Goal: Understand process/instructions

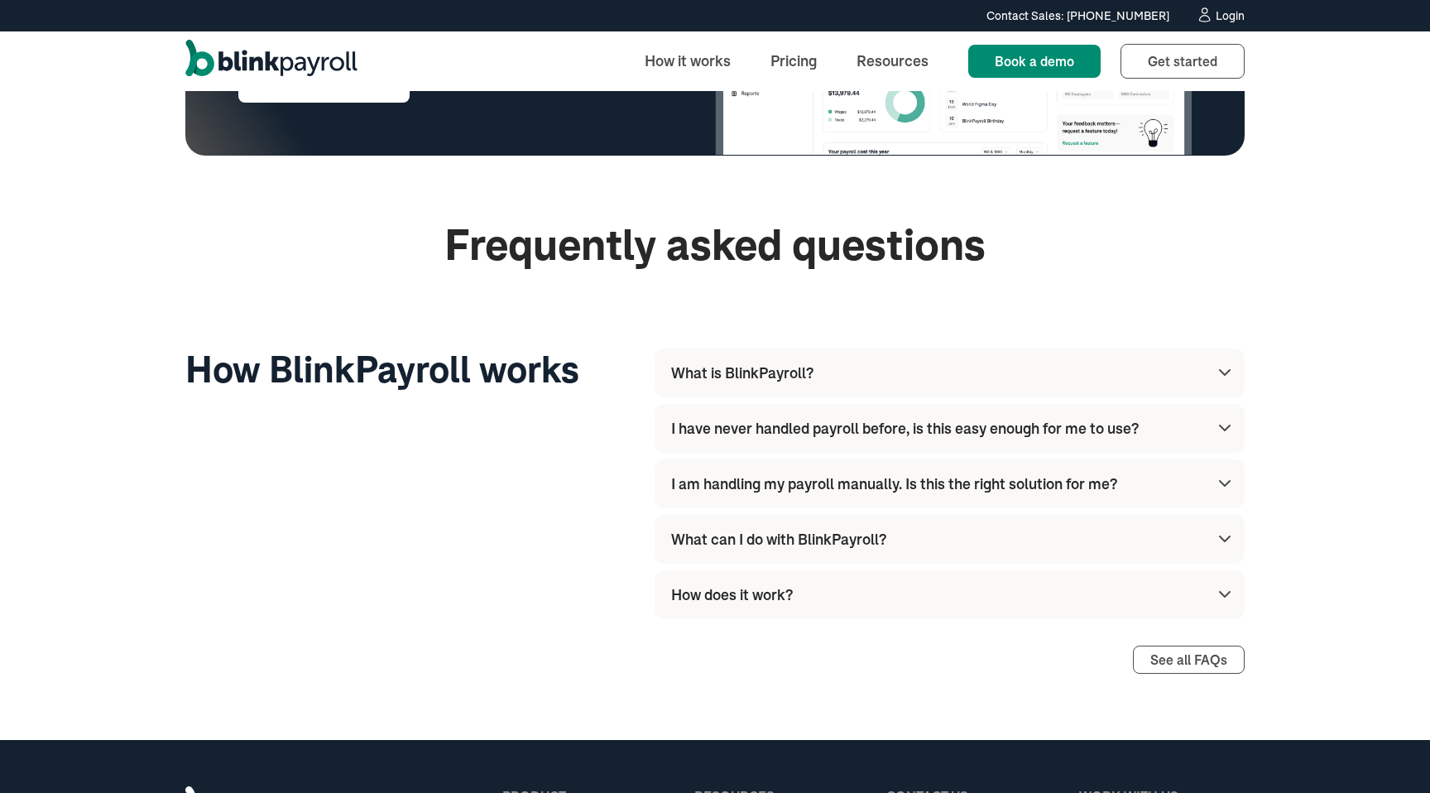
scroll to position [4643, 0]
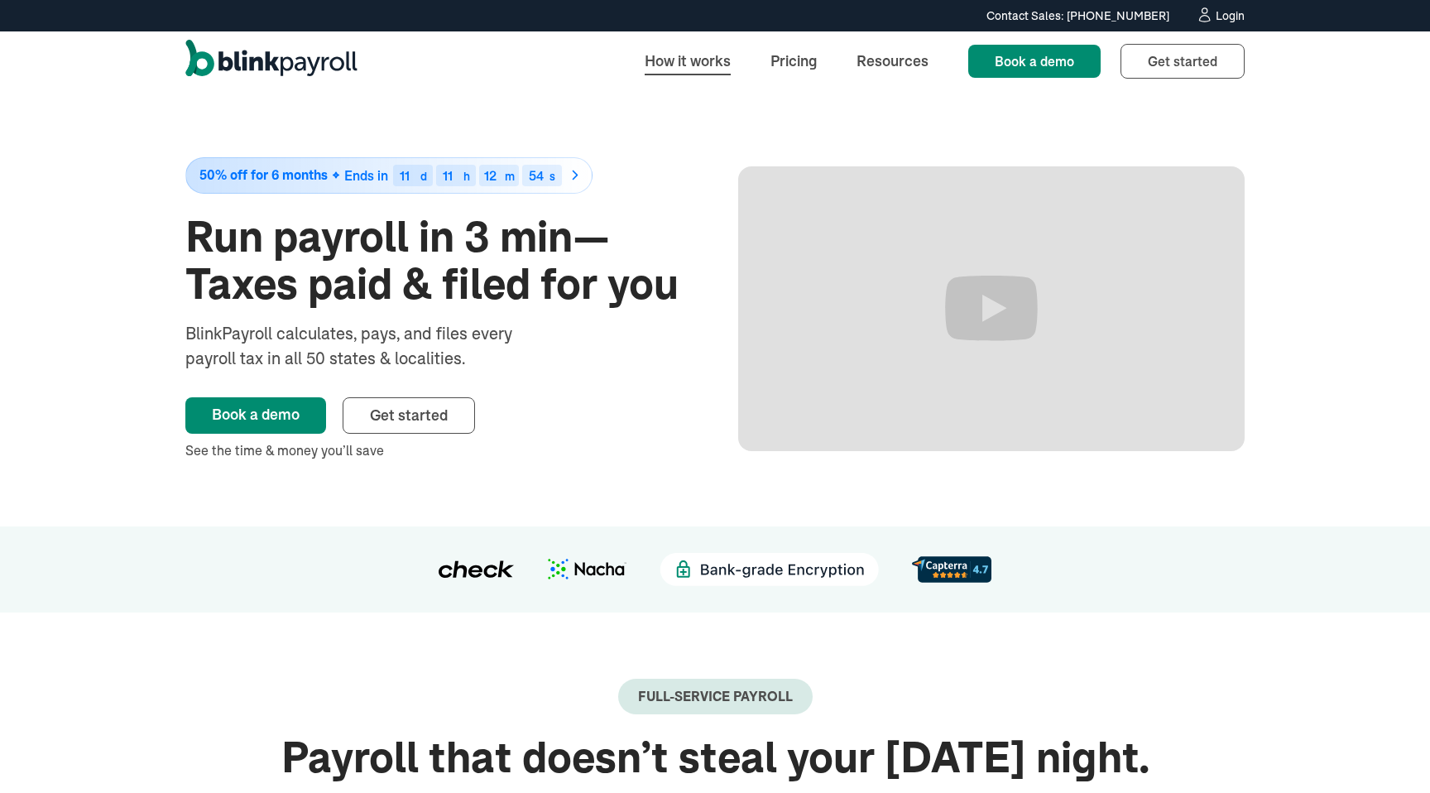
click at [708, 56] on link "How it works" at bounding box center [688, 61] width 113 height 36
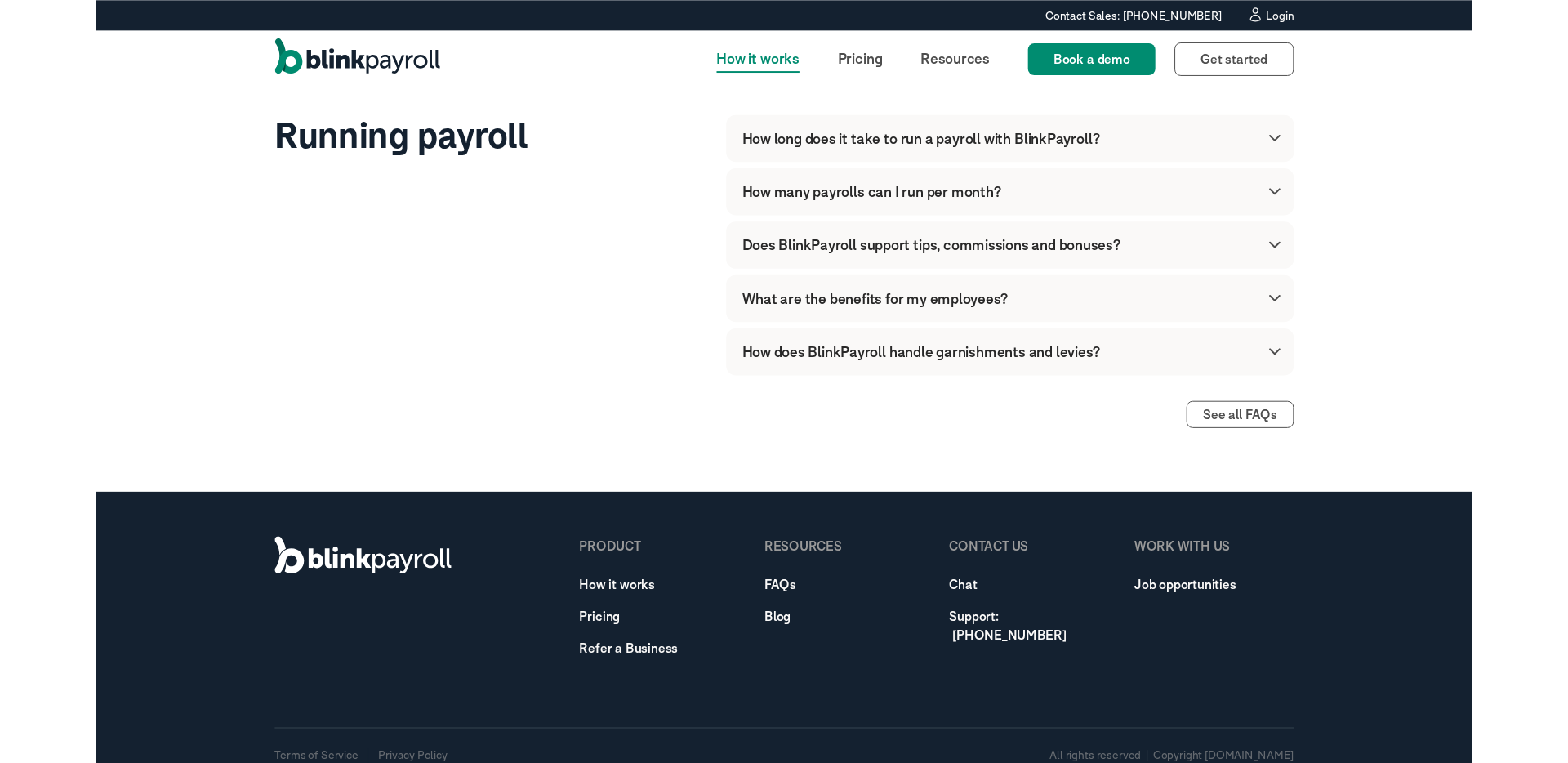
scroll to position [5260, 0]
